Goal: Book appointment/travel/reservation

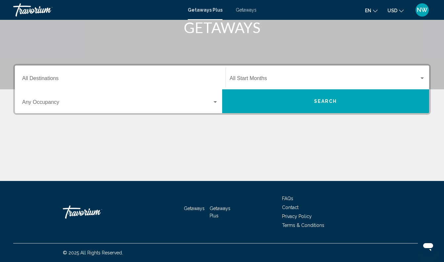
scroll to position [109, 0]
click at [53, 80] on input "Destination All Destinations" at bounding box center [120, 80] width 196 height 6
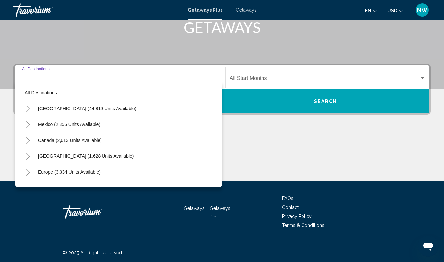
click at [245, 9] on span "Getaways" at bounding box center [246, 9] width 21 height 5
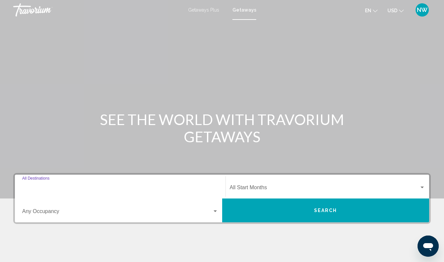
click at [55, 187] on input "Destination All Destinations" at bounding box center [120, 189] width 196 height 6
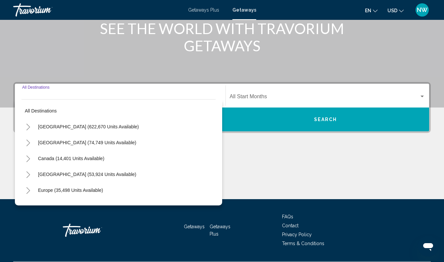
scroll to position [109, 0]
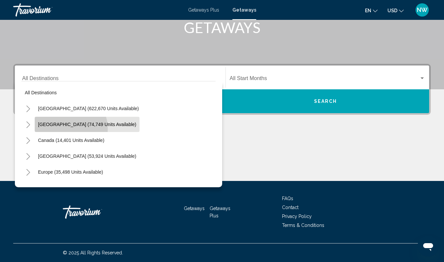
click at [65, 129] on button "[GEOGRAPHIC_DATA] (74,749 units available)" at bounding box center [87, 124] width 105 height 15
type input "**********"
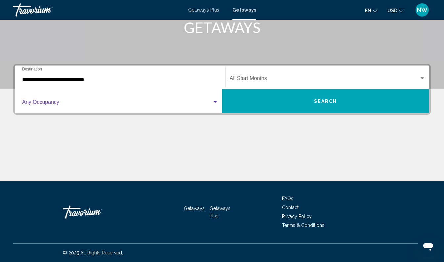
click at [73, 104] on span "Search widget" at bounding box center [117, 104] width 190 height 6
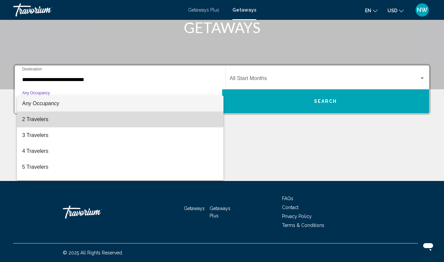
click at [57, 115] on span "2 Travelers" at bounding box center [120, 119] width 196 height 16
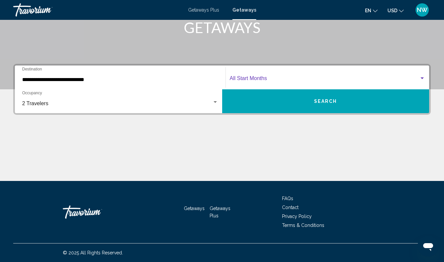
click at [301, 78] on span "Search widget" at bounding box center [325, 80] width 190 height 6
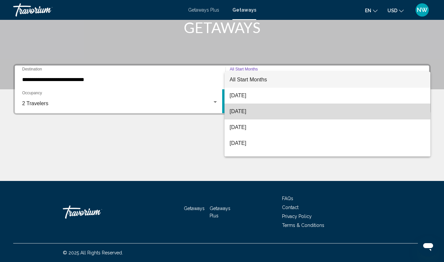
click at [292, 110] on span "[DATE]" at bounding box center [328, 112] width 196 height 16
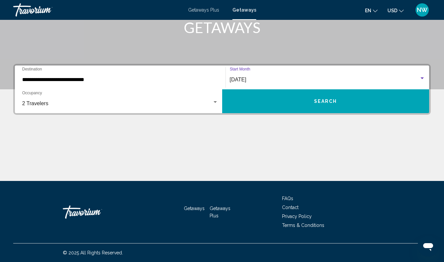
click at [301, 102] on button "Search" at bounding box center [325, 101] width 207 height 24
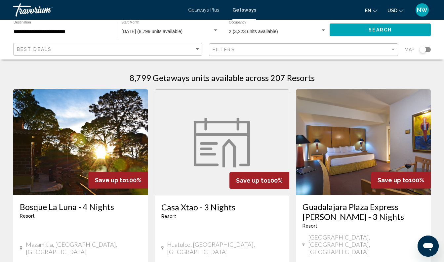
click at [204, 12] on span "Getaways Plus" at bounding box center [203, 9] width 31 height 5
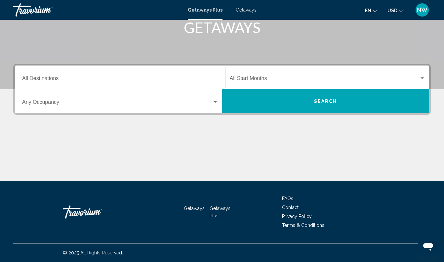
scroll to position [109, 0]
